Goal: Information Seeking & Learning: Learn about a topic

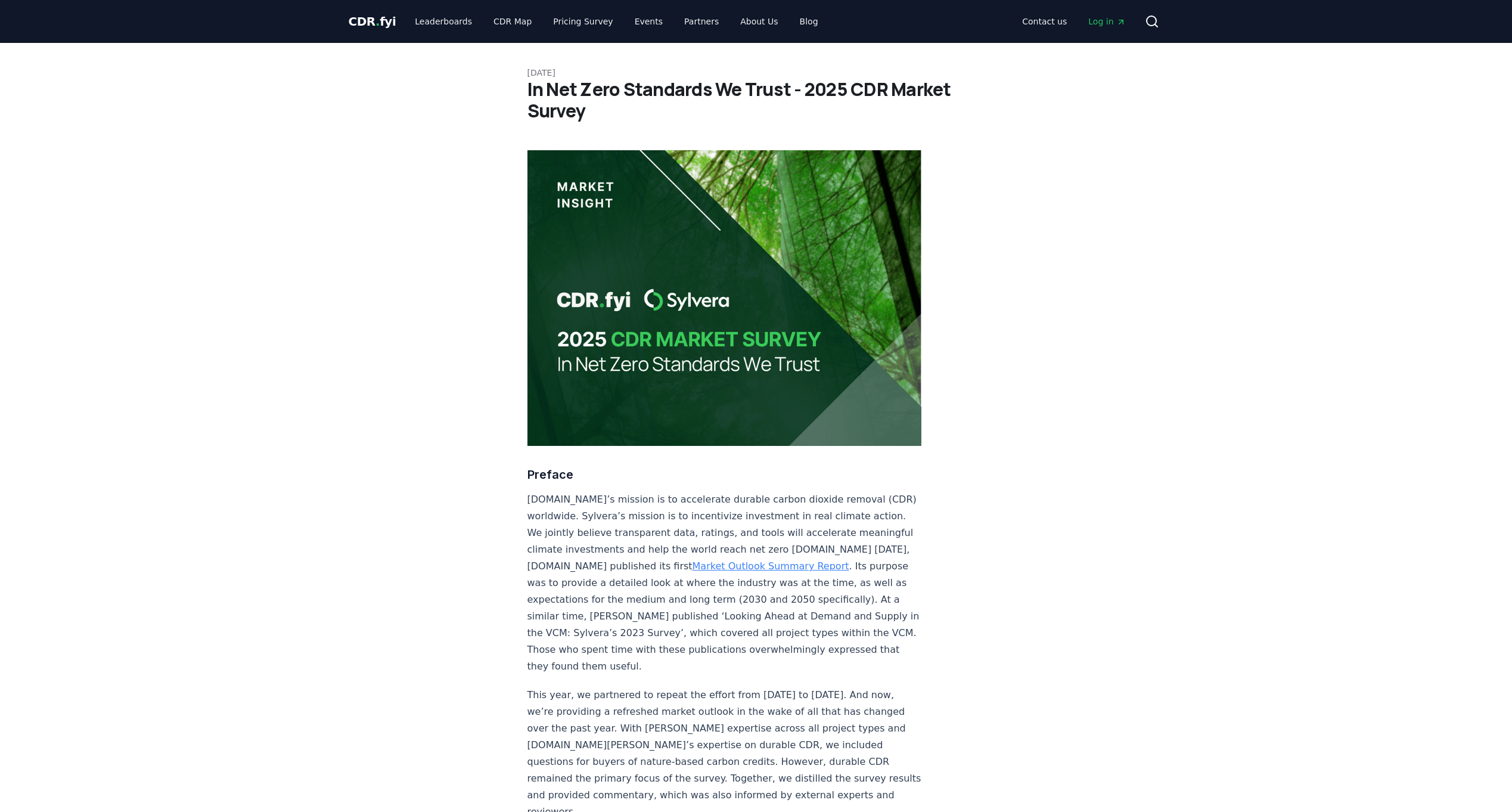
click at [365, 18] on span "CDR . fyi" at bounding box center [372, 21] width 48 height 14
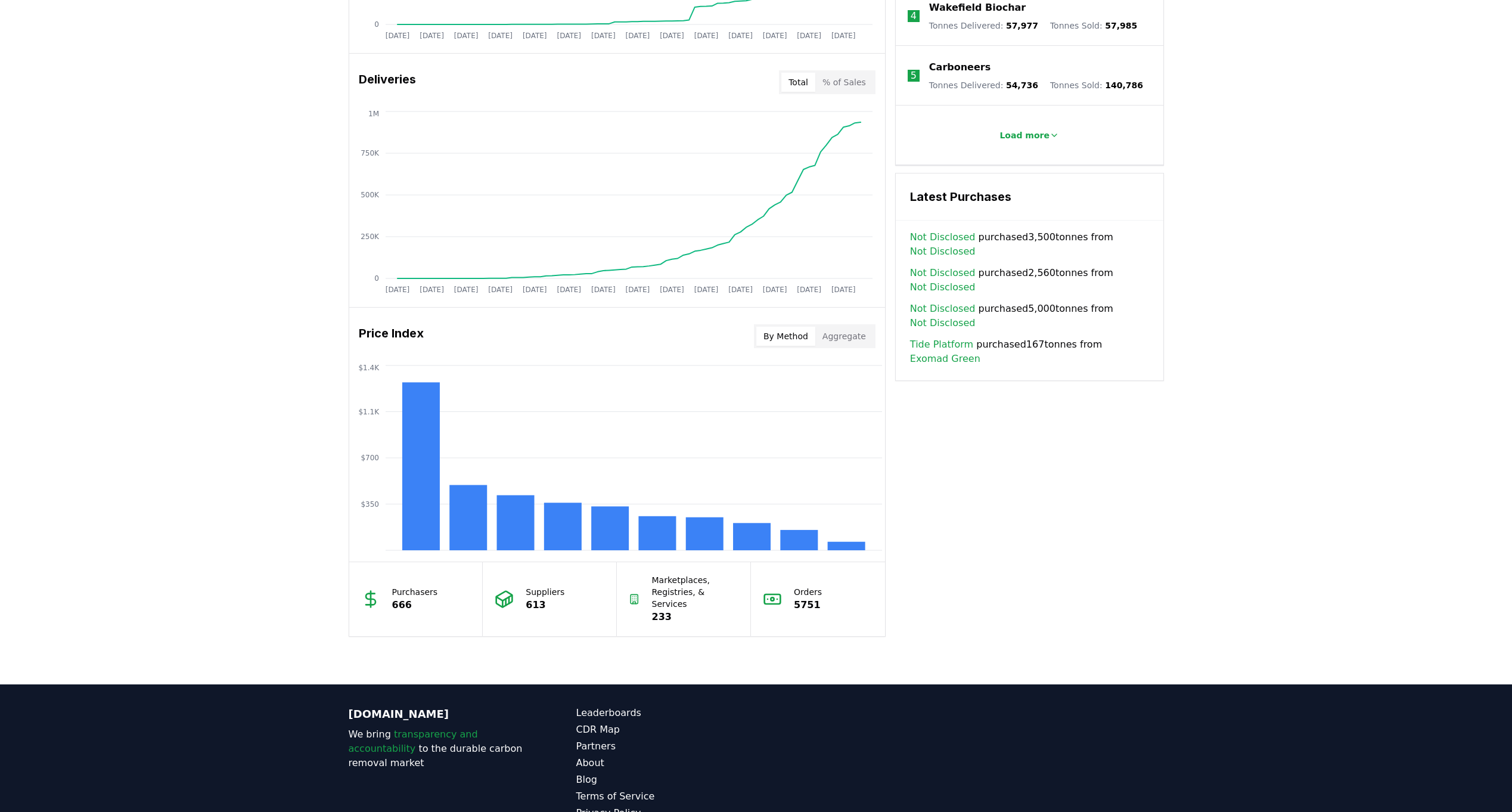
scroll to position [737, 0]
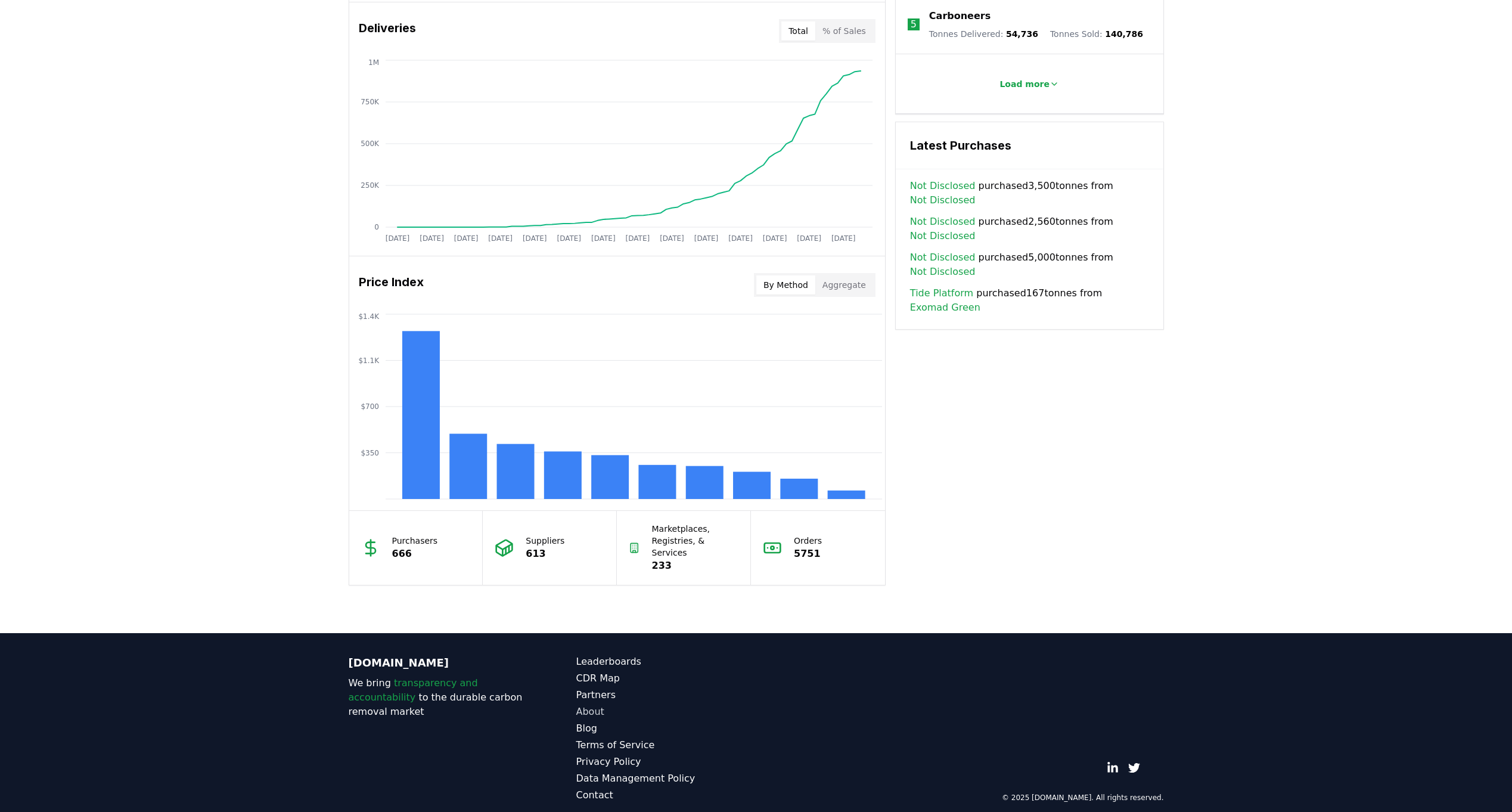
click at [581, 705] on link "About" at bounding box center [666, 712] width 180 height 14
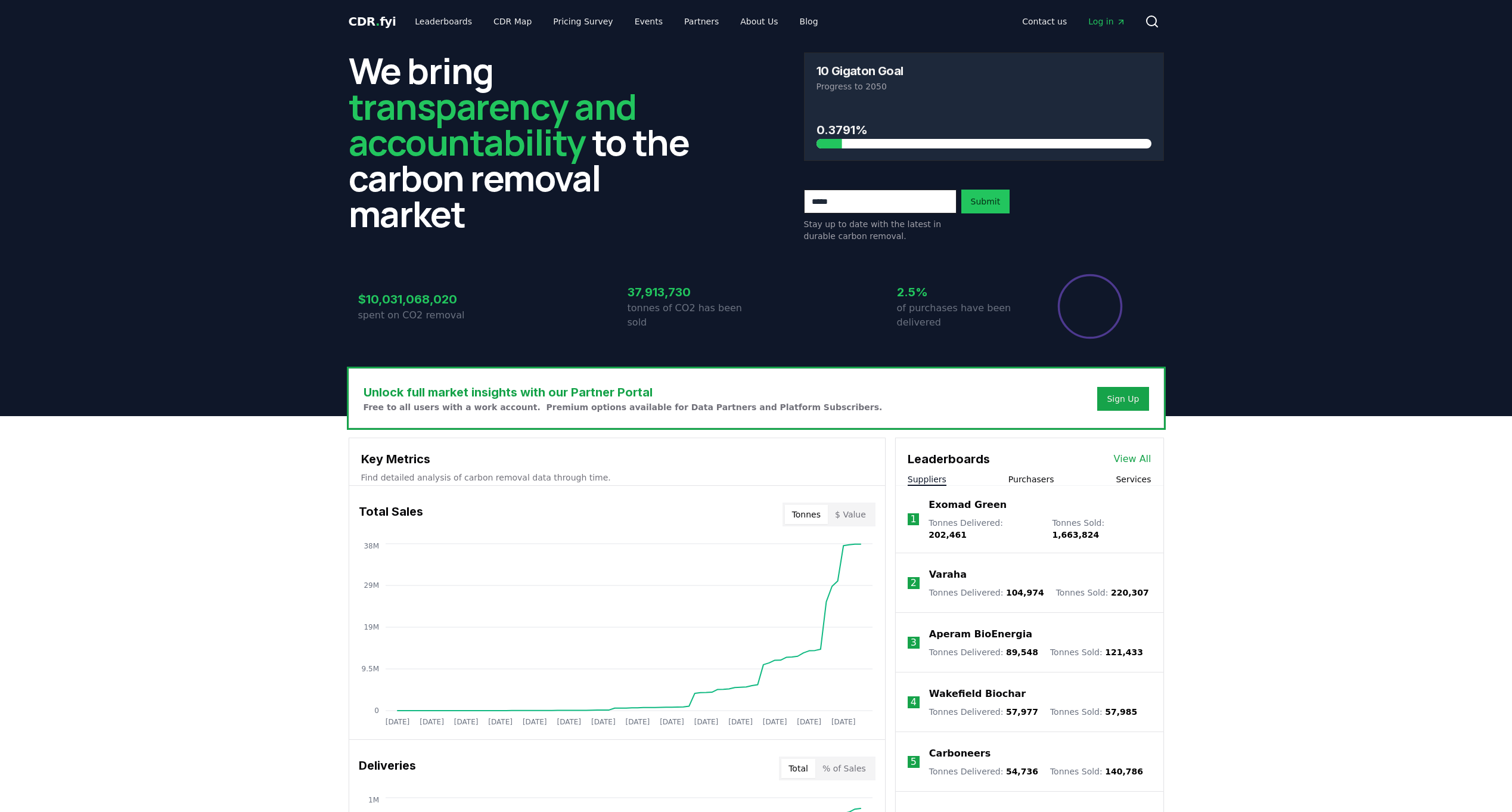
scroll to position [737, 0]
